Goal: Information Seeking & Learning: Find contact information

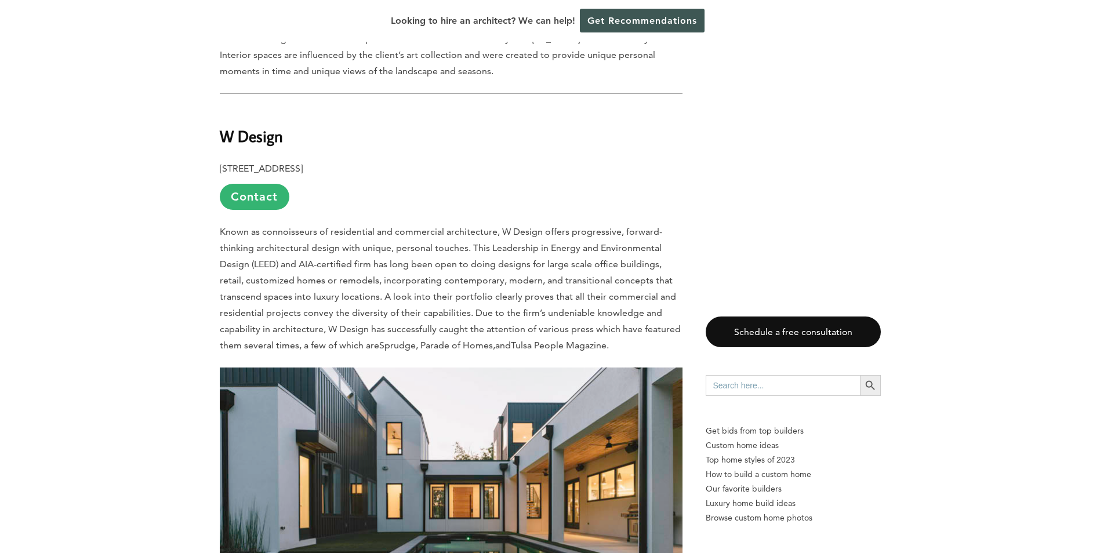
scroll to position [3769, 0]
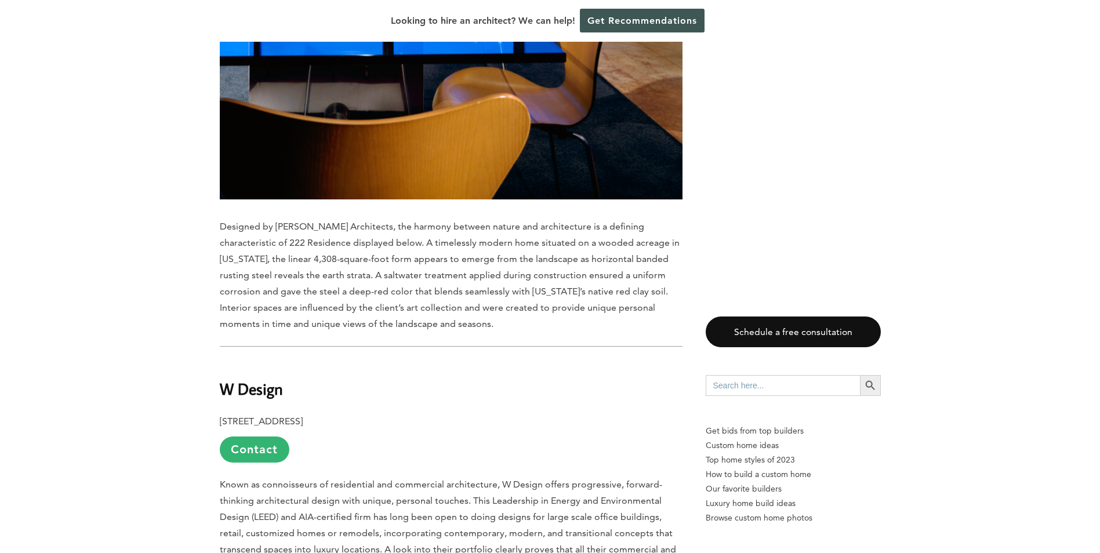
drag, startPoint x: 313, startPoint y: 285, endPoint x: 218, endPoint y: 291, distance: 94.7
drag, startPoint x: 218, startPoint y: 291, endPoint x: 233, endPoint y: 291, distance: 14.5
copy b "W Design"
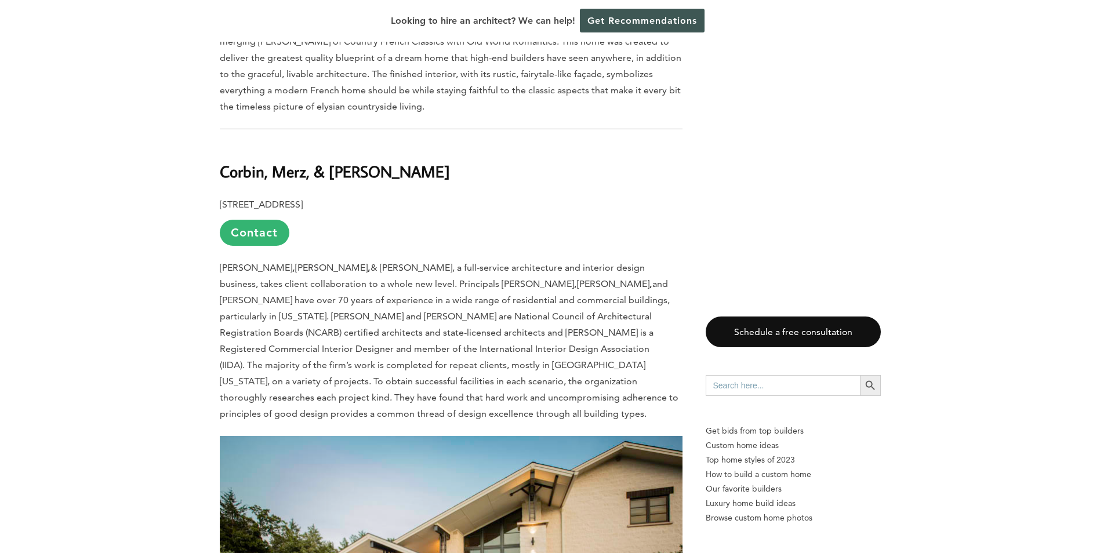
scroll to position [5451, 0]
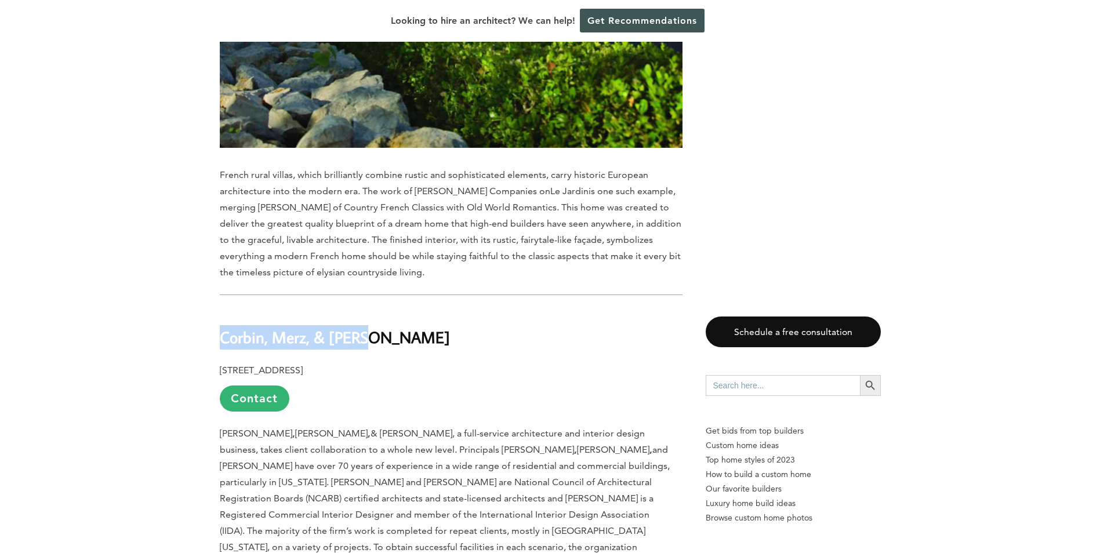
drag, startPoint x: 393, startPoint y: 205, endPoint x: 221, endPoint y: 216, distance: 172.6
click at [221, 309] on h2 "Corbin, Merz, & [PERSON_NAME]" at bounding box center [451, 329] width 463 height 40
copy b "Corbin, Merz, & [PERSON_NAME]"
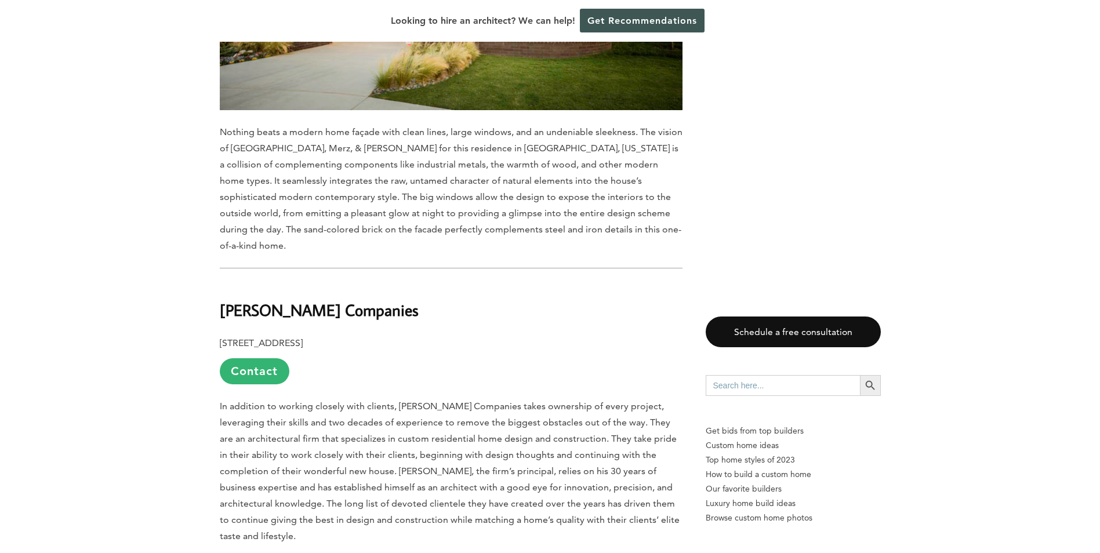
scroll to position [6205, 0]
drag, startPoint x: 411, startPoint y: 141, endPoint x: 214, endPoint y: 144, distance: 197.2
copy b "[PERSON_NAME] Companies"
click at [405, 336] on p "[STREET_ADDRESS] Contact" at bounding box center [451, 360] width 463 height 49
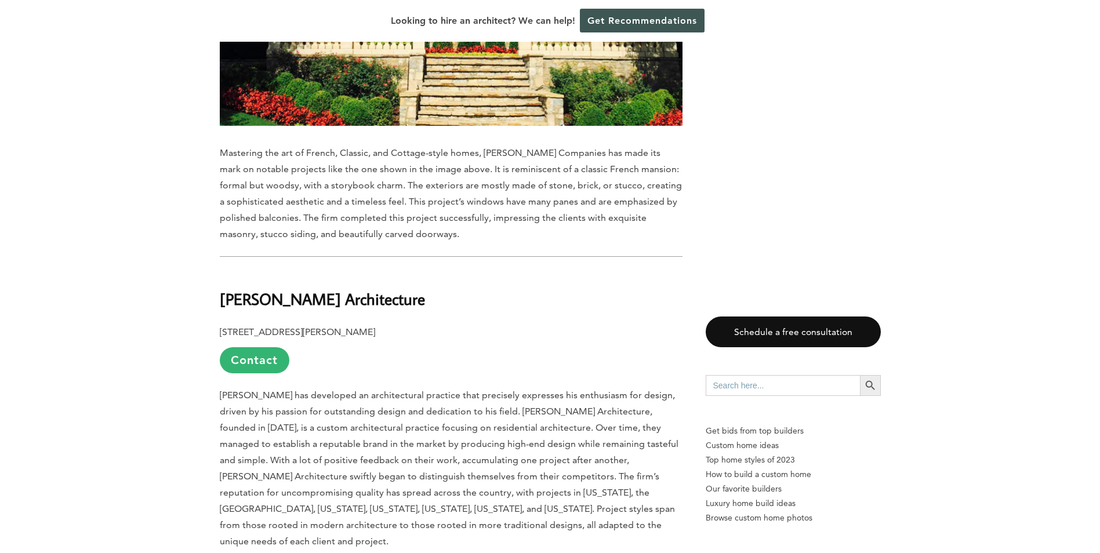
scroll to position [7075, 0]
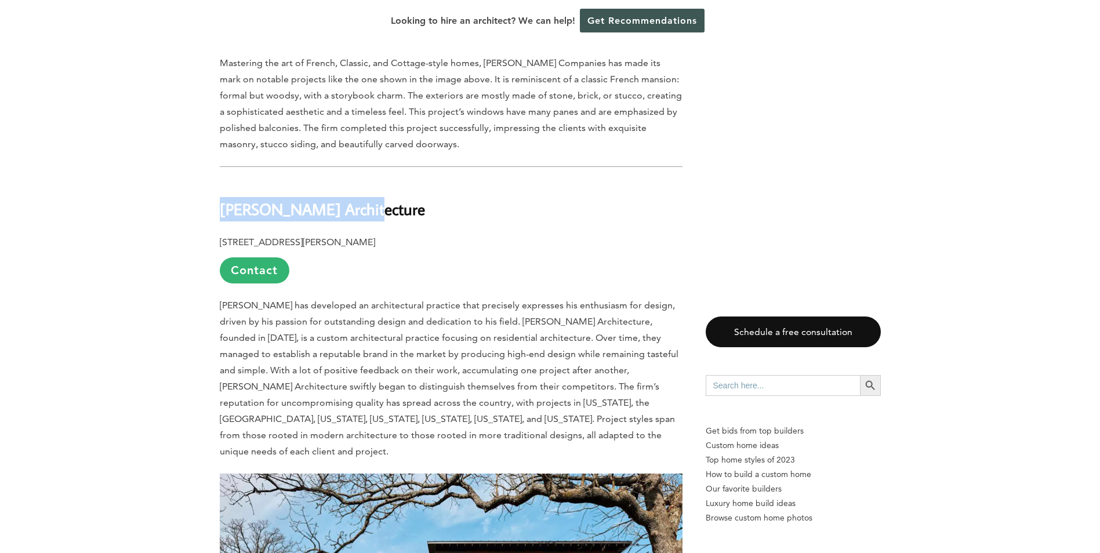
drag, startPoint x: 373, startPoint y: 50, endPoint x: 220, endPoint y: 55, distance: 152.6
click at [220, 181] on h2 "[PERSON_NAME] Architecture" at bounding box center [451, 201] width 463 height 40
copy b "[PERSON_NAME] Architecture"
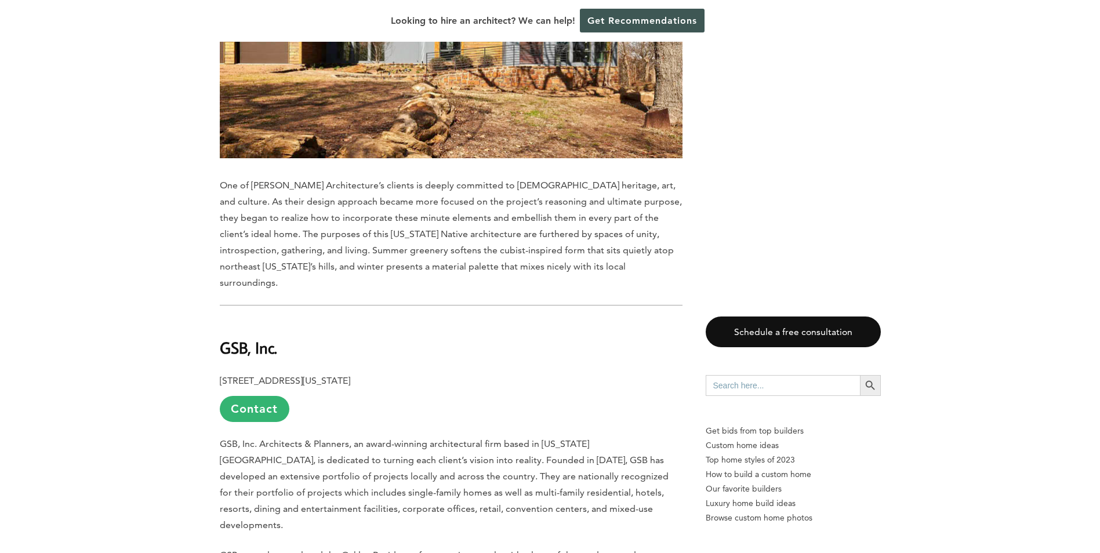
scroll to position [7655, 0]
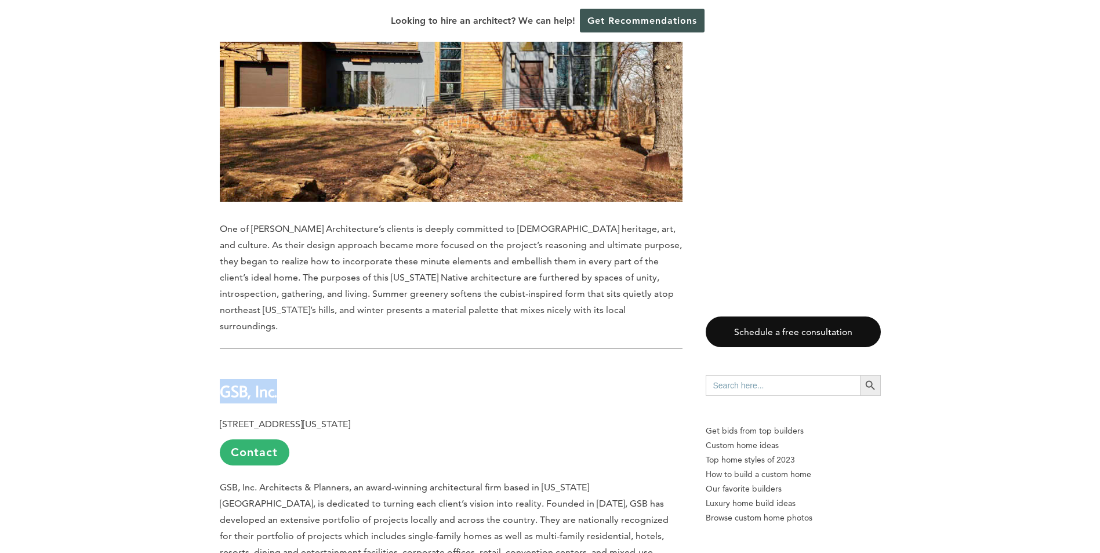
drag, startPoint x: 289, startPoint y: 198, endPoint x: 214, endPoint y: 194, distance: 75.0
drag, startPoint x: 214, startPoint y: 194, endPoint x: 225, endPoint y: 195, distance: 11.2
copy b "GSB, Inc."
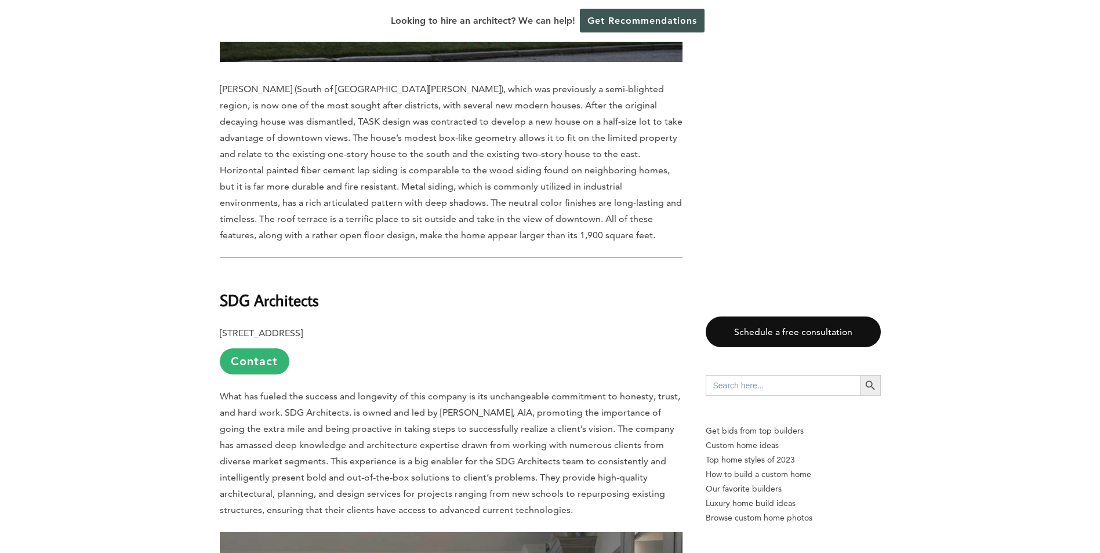
scroll to position [9279, 0]
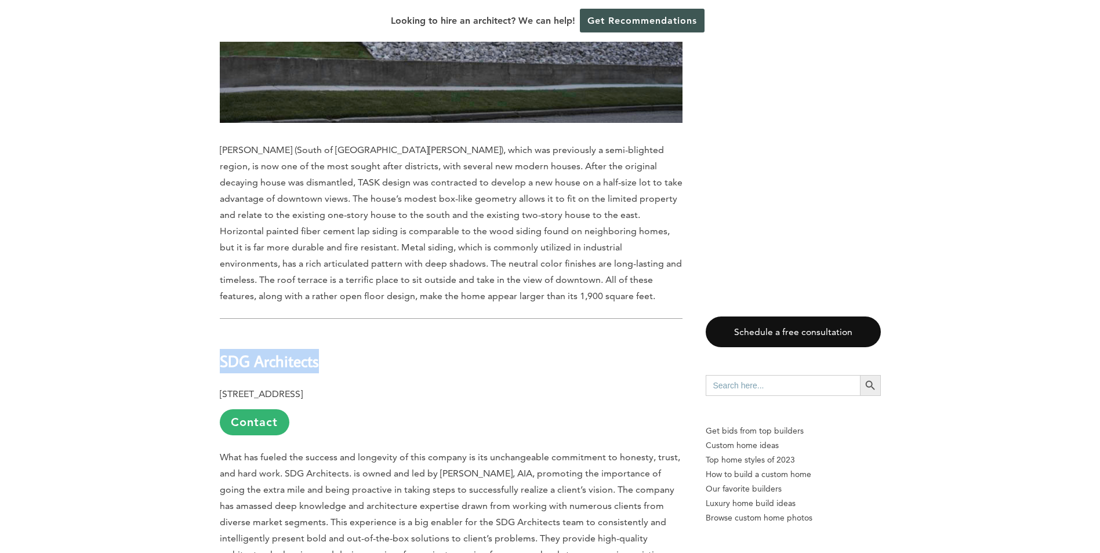
drag, startPoint x: 329, startPoint y: 130, endPoint x: 223, endPoint y: 129, distance: 106.1
click at [223, 333] on h2 "SDG Architects" at bounding box center [451, 353] width 463 height 40
copy b "SDG Architects"
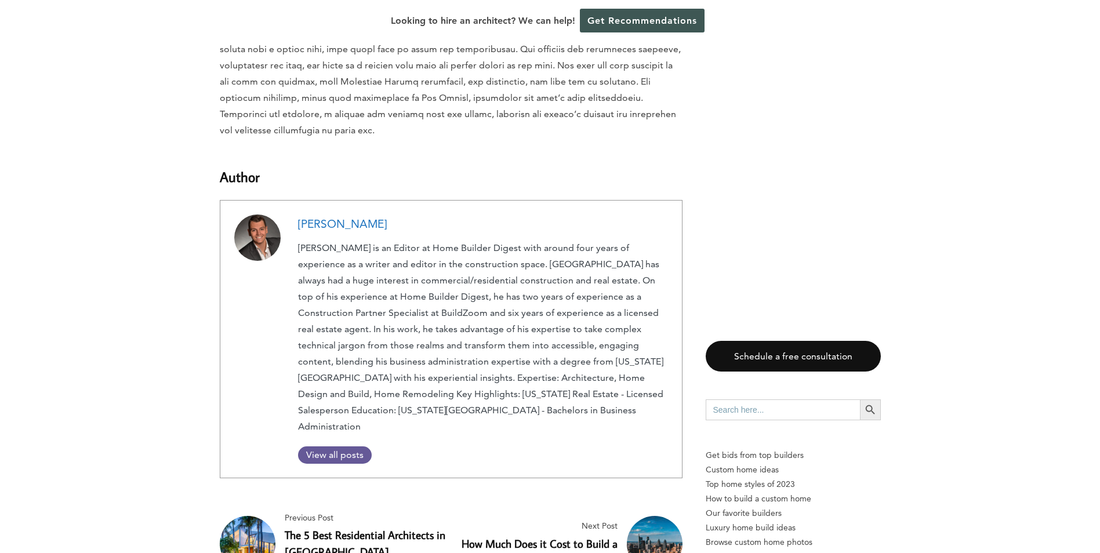
scroll to position [10322, 0]
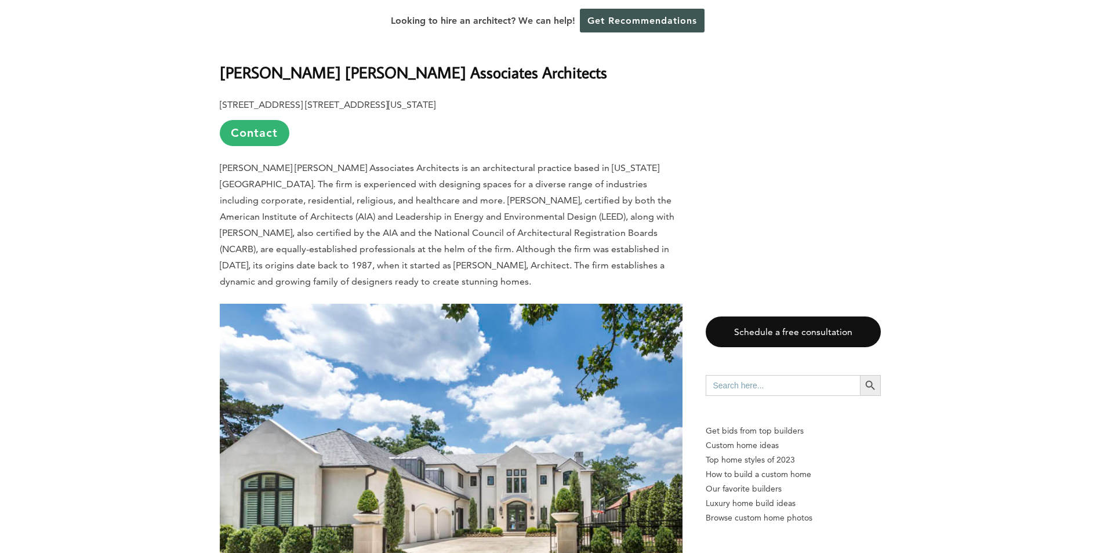
scroll to position [870, 0]
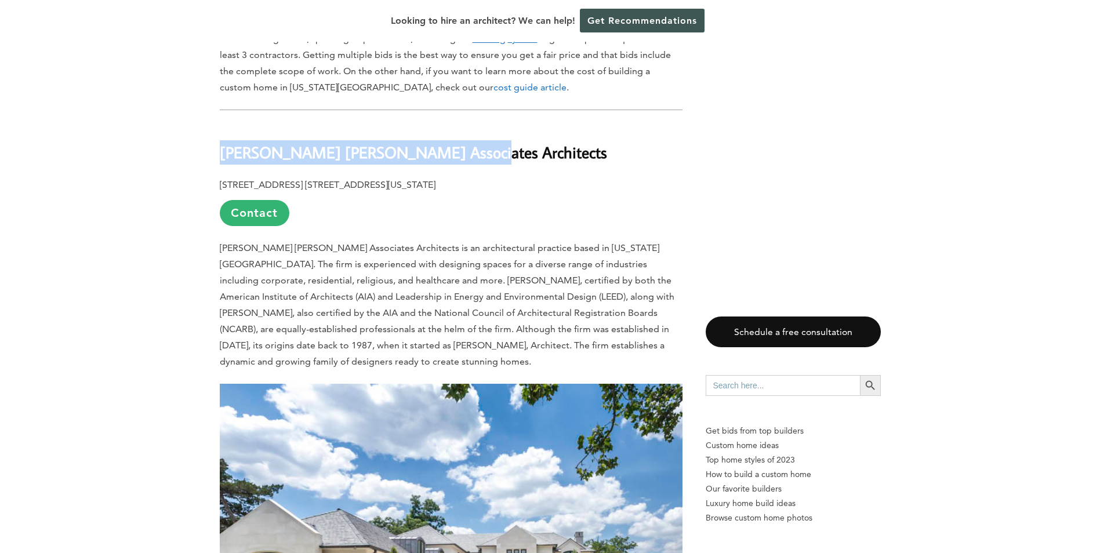
drag, startPoint x: 441, startPoint y: 126, endPoint x: 223, endPoint y: 135, distance: 218.2
click at [223, 135] on h2 "Bockus Payne Associates Architects" at bounding box center [451, 144] width 463 height 40
copy b "Bockus Payne Associates Architects"
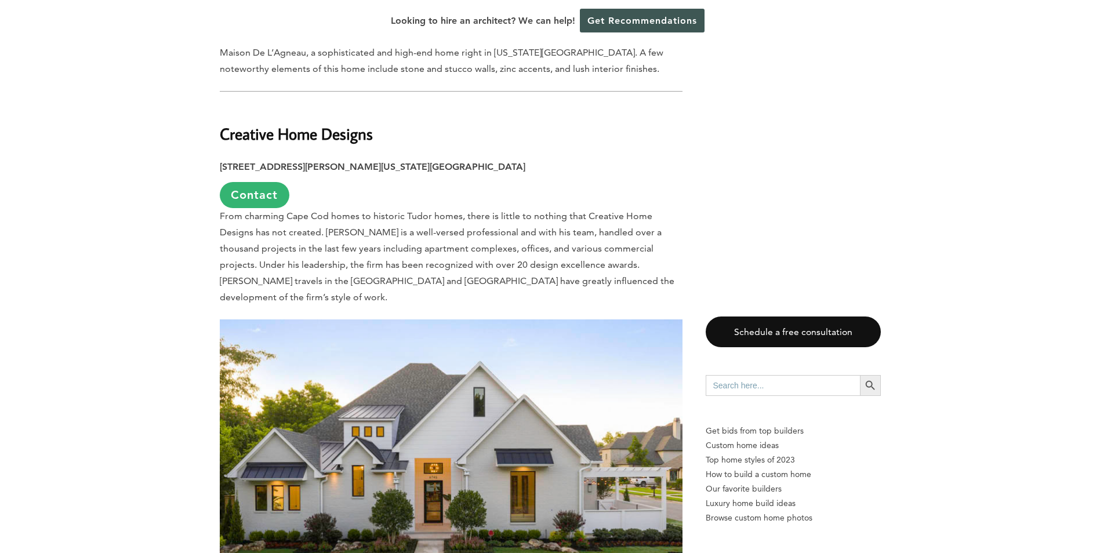
scroll to position [1566, 0]
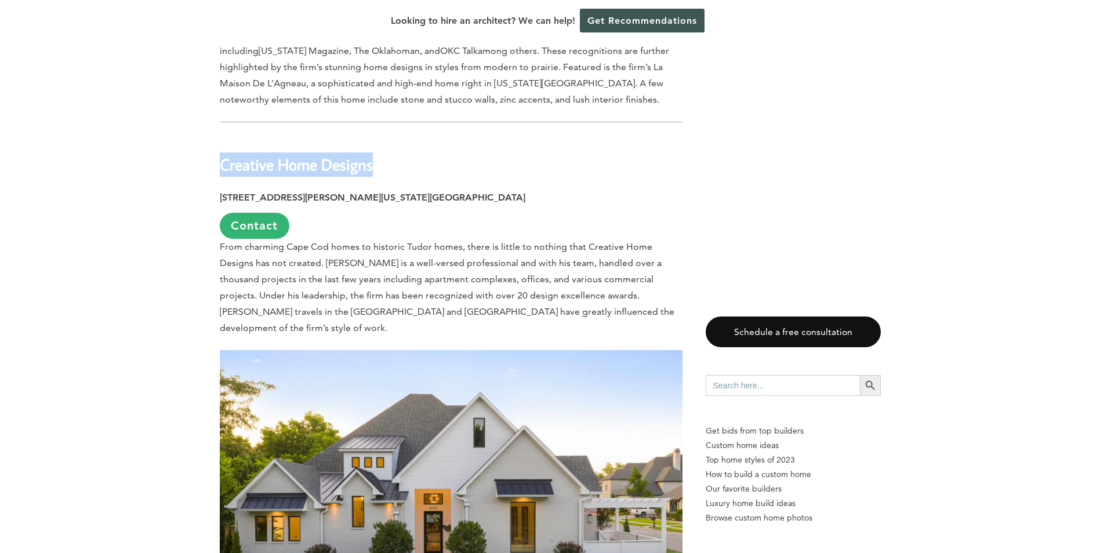
drag, startPoint x: 384, startPoint y: 139, endPoint x: 224, endPoint y: 136, distance: 160.1
click at [224, 136] on h2 "Creative Home Designs" at bounding box center [451, 156] width 463 height 40
copy b "Creative Home Designs"
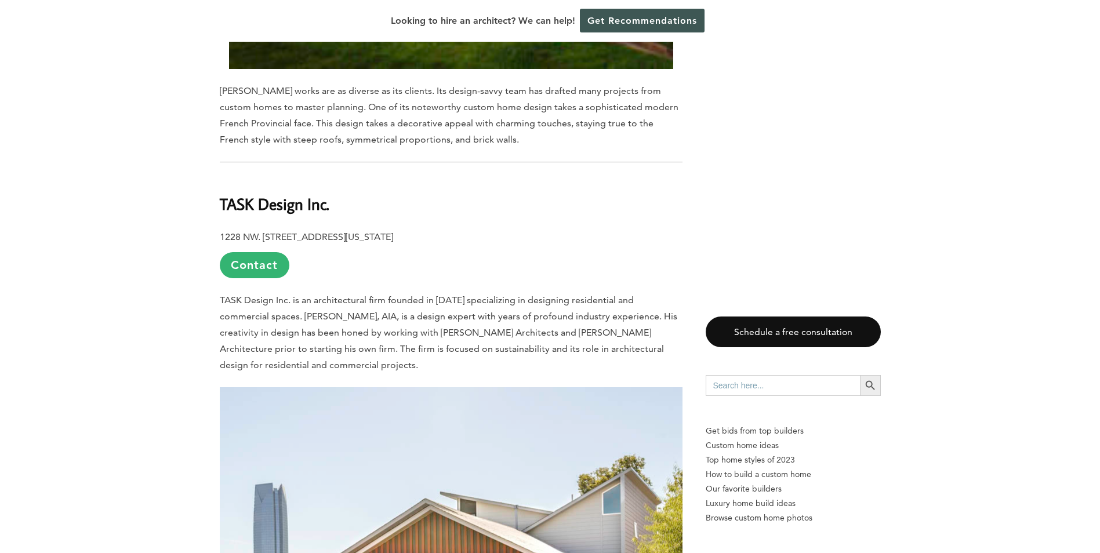
scroll to position [3580, 0]
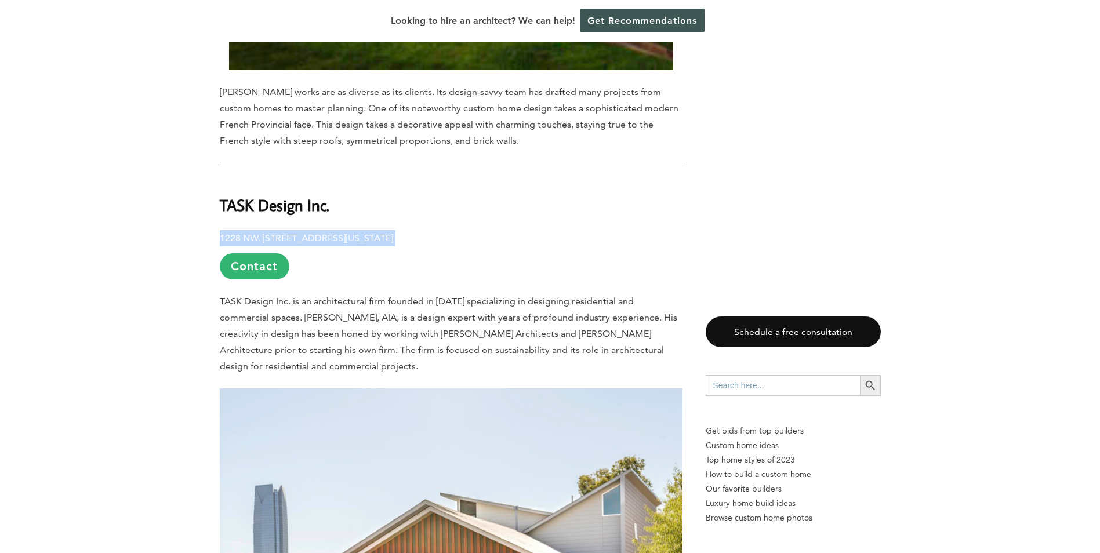
drag, startPoint x: 418, startPoint y: 177, endPoint x: 222, endPoint y: 181, distance: 196.6
click at [222, 230] on p "1228 NW. 36th St., Oklahoma City, OK 73118 Contact" at bounding box center [451, 254] width 463 height 49
copy p "1228 NW. 36th St., Oklahoma City, OK 73118"
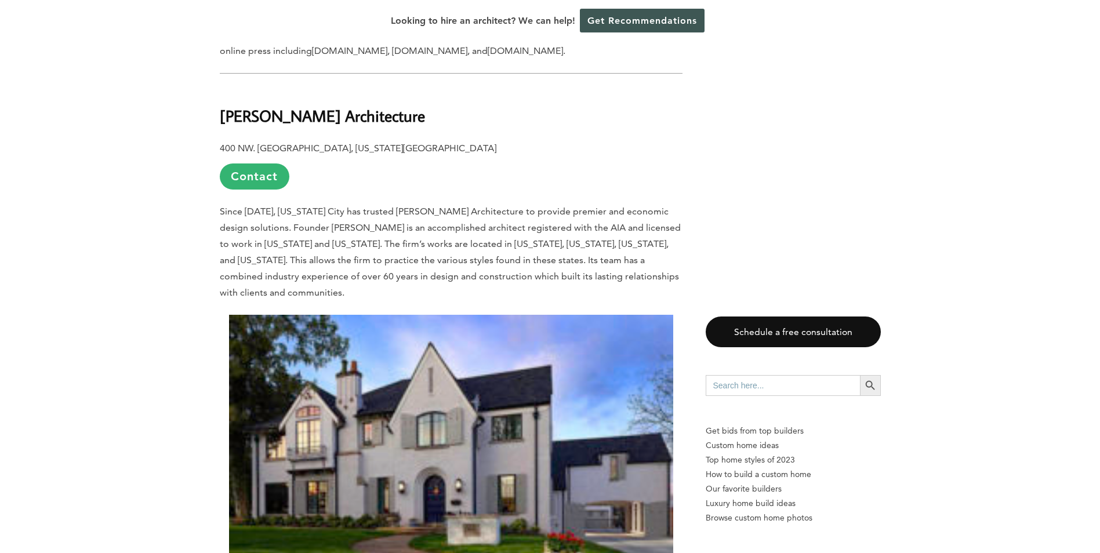
scroll to position [3000, 0]
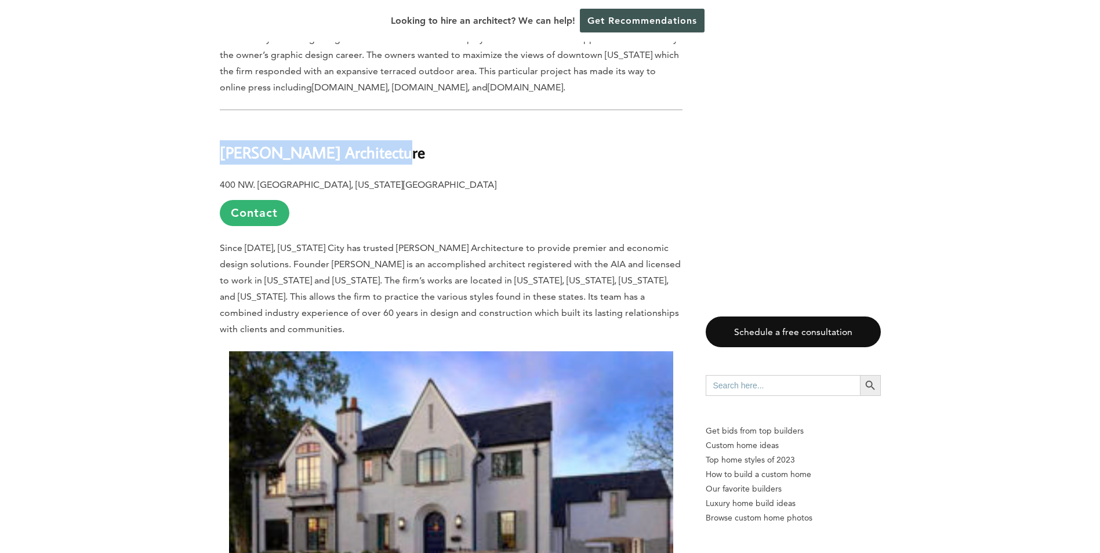
drag, startPoint x: 403, startPoint y: 107, endPoint x: 222, endPoint y: 104, distance: 181.0
click at [222, 124] on h2 "Sam Gresham Architecture" at bounding box center [451, 144] width 463 height 40
copy b "Sam Gresham Architecture"
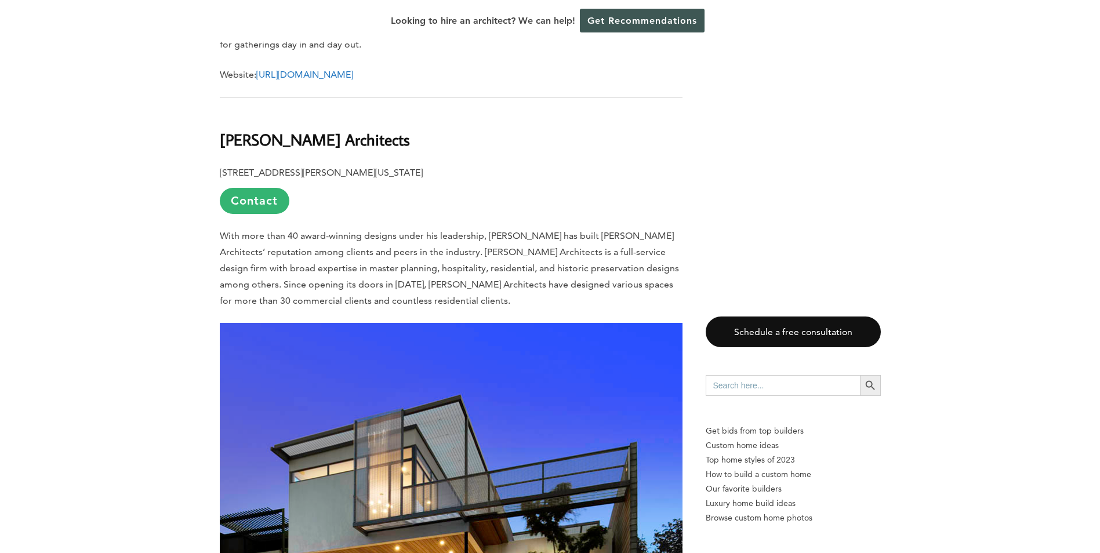
scroll to position [2188, 0]
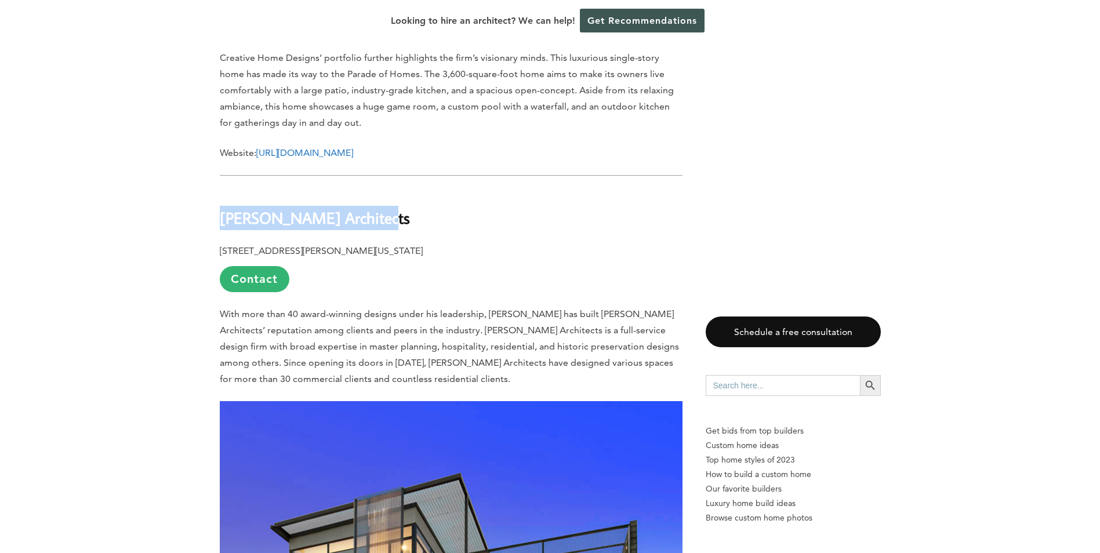
drag, startPoint x: 396, startPoint y: 171, endPoint x: 220, endPoint y: 173, distance: 176.3
click at [220, 190] on h2 "[PERSON_NAME] Architects" at bounding box center [451, 210] width 463 height 40
drag, startPoint x: 220, startPoint y: 173, endPoint x: 257, endPoint y: 170, distance: 37.8
click at [257, 190] on h2 "[PERSON_NAME] Architects" at bounding box center [451, 210] width 463 height 40
drag, startPoint x: 383, startPoint y: 173, endPoint x: 223, endPoint y: 177, distance: 160.7
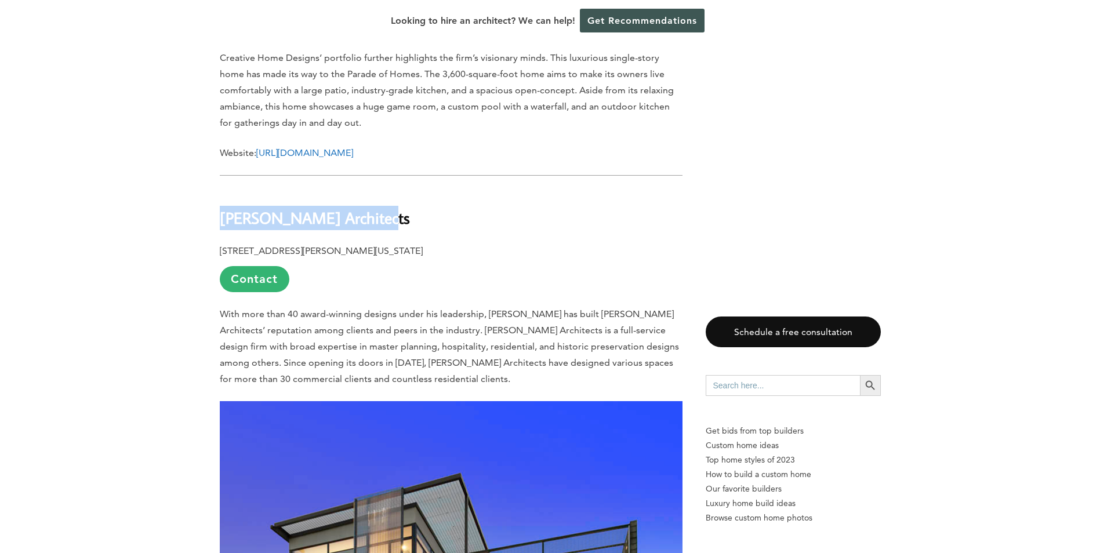
click at [223, 190] on h2 "[PERSON_NAME] Architects" at bounding box center [451, 210] width 463 height 40
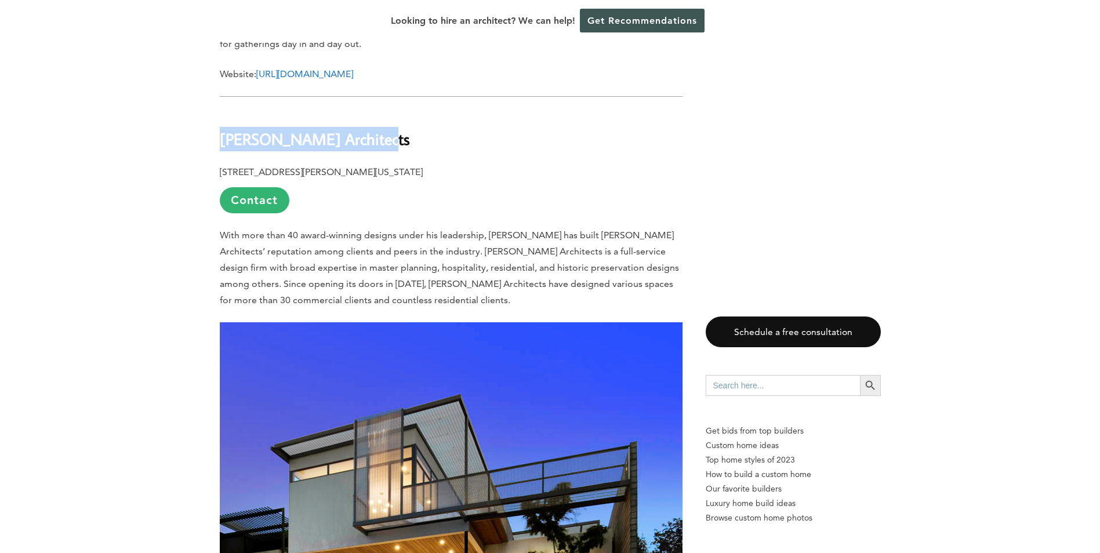
scroll to position [2130, 0]
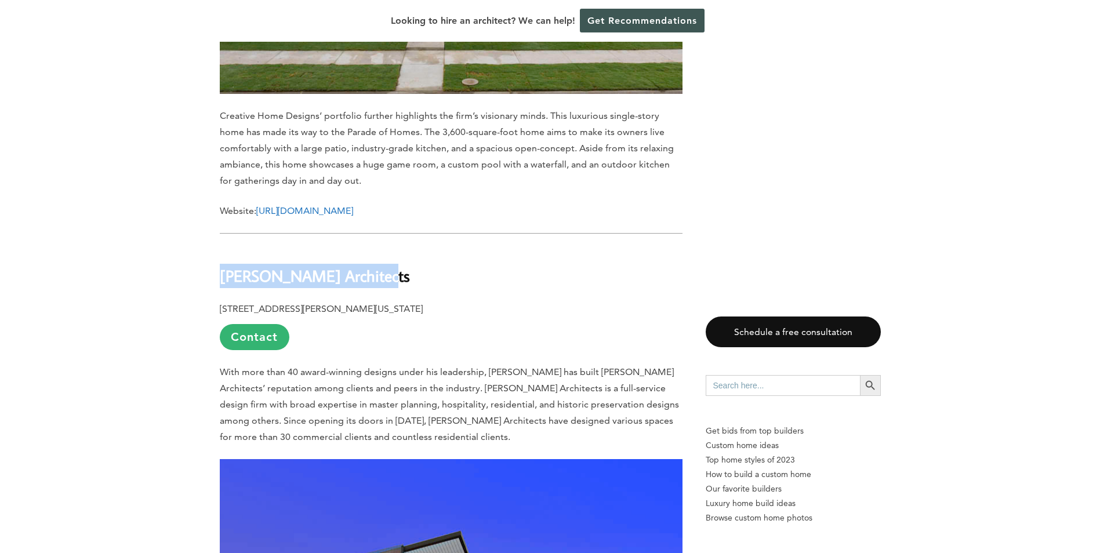
copy h2 "[PERSON_NAME] Architects"
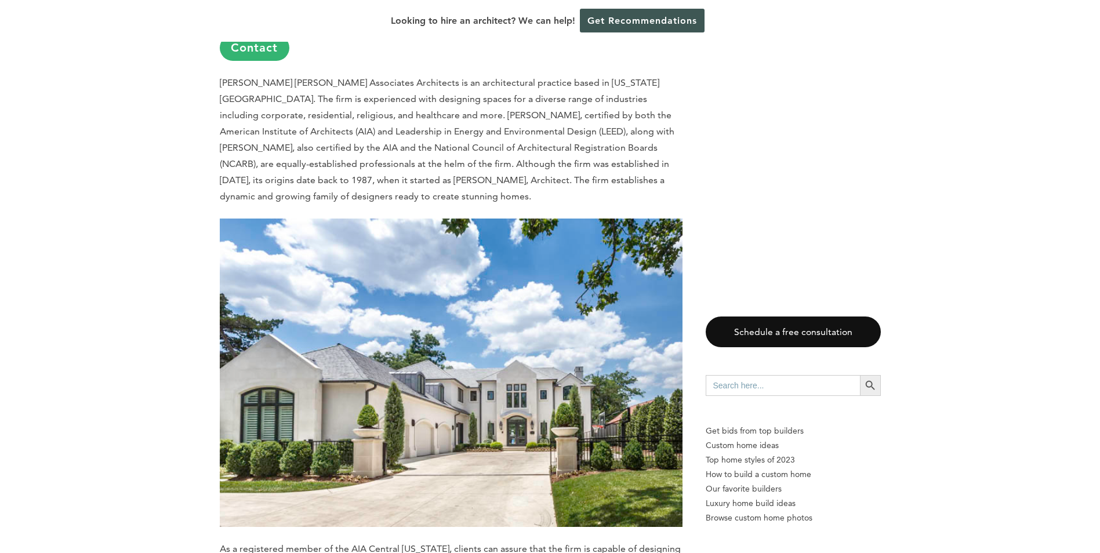
scroll to position [1028, 0]
